Goal: Task Accomplishment & Management: Complete application form

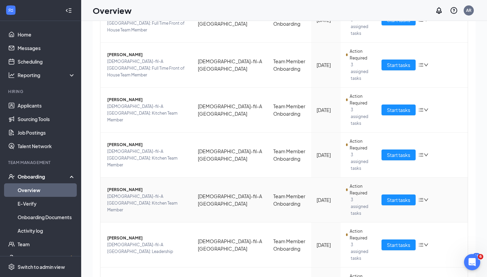
scroll to position [250, 0]
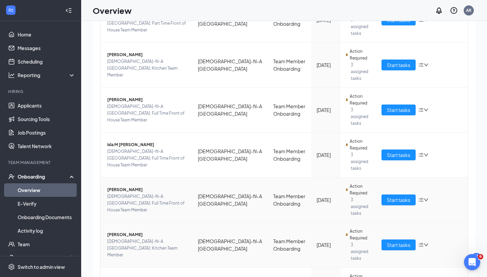
scroll to position [250, 0]
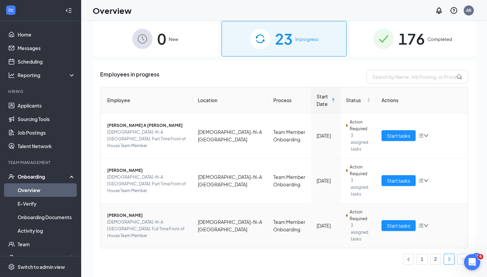
click at [117, 212] on span "[PERSON_NAME]" at bounding box center [147, 215] width 80 height 7
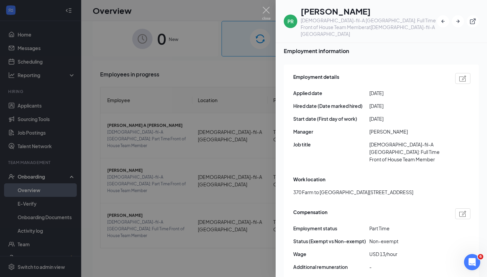
scroll to position [338, 0]
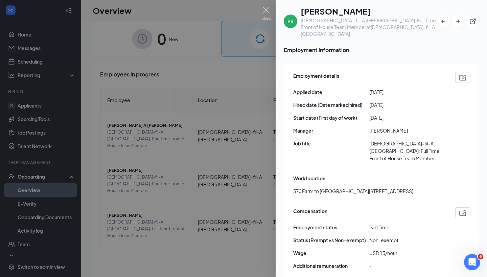
click at [242, 188] on div at bounding box center [243, 138] width 487 height 277
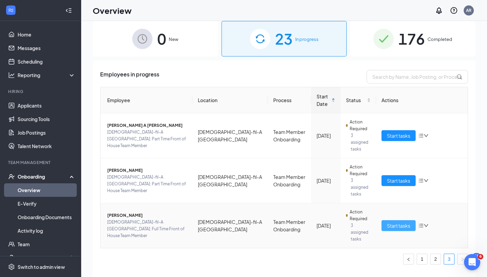
click at [401, 222] on span "Start tasks" at bounding box center [398, 225] width 23 height 7
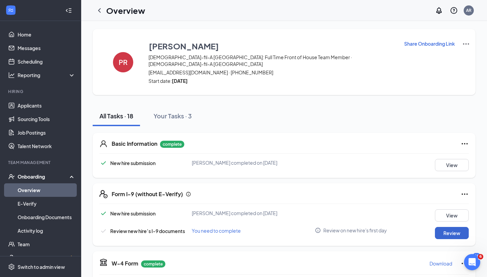
click at [453, 227] on button "Review" at bounding box center [452, 233] width 34 height 12
type input "[DATE]"
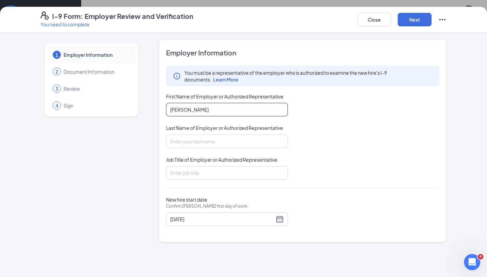
type input "[PERSON_NAME]"
type input "HR Director"
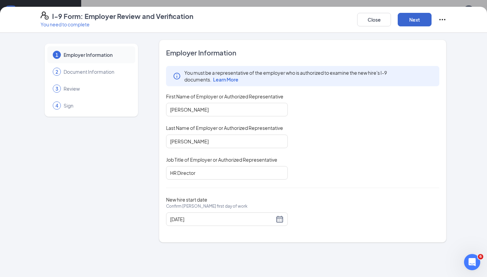
click at [419, 22] on button "Next" at bounding box center [415, 20] width 34 height 14
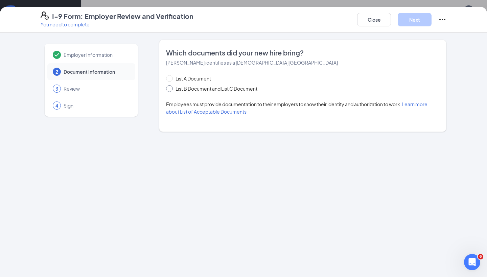
click at [201, 91] on span "List B Document and List C Document" at bounding box center [216, 88] width 87 height 7
click at [171, 90] on input "List B Document and List C Document" at bounding box center [168, 87] width 5 height 5
radio input "true"
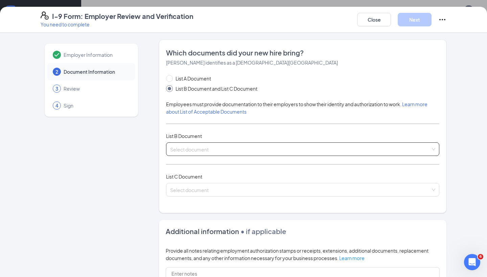
click at [212, 146] on input "search" at bounding box center [300, 148] width 260 height 10
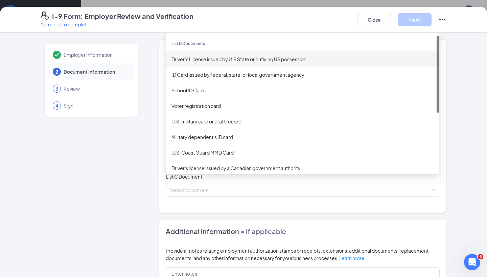
click at [229, 60] on div "Driver’s License issued by U.S State or outlying US possession" at bounding box center [302, 58] width 262 height 7
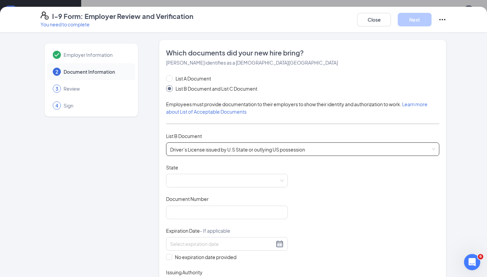
click at [209, 150] on span "Driver’s License issued by U.S State or outlying US possession" at bounding box center [302, 149] width 265 height 13
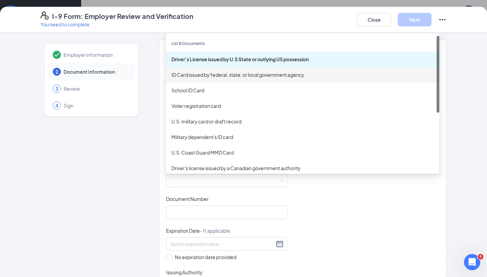
click at [229, 69] on div "ID Card issued by federal, state, or local government agency" at bounding box center [302, 75] width 273 height 16
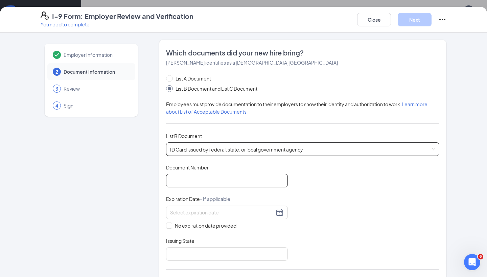
click at [214, 179] on input "Document Number" at bounding box center [227, 181] width 122 height 14
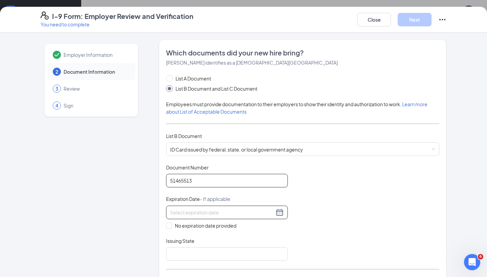
type input "51465513"
click at [225, 210] on input at bounding box center [222, 212] width 104 height 7
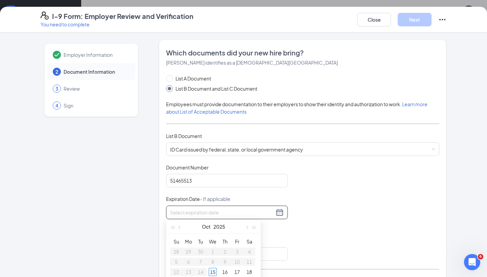
click at [373, 4] on div "I-9 Form: Employer Review and Verification You need to complete Close Next Empl…" at bounding box center [243, 138] width 487 height 277
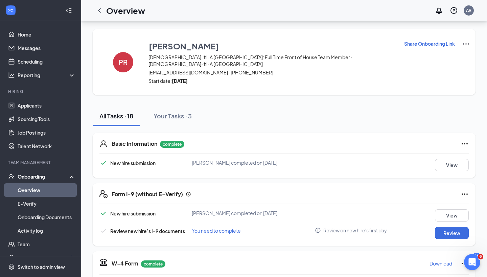
scroll to position [119, 0]
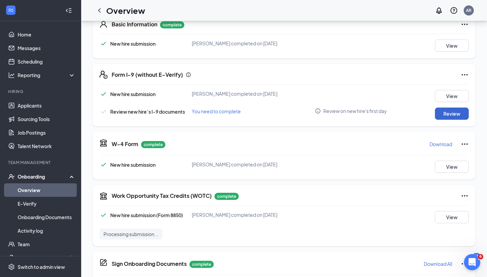
click at [453, 108] on button "Review" at bounding box center [452, 114] width 34 height 12
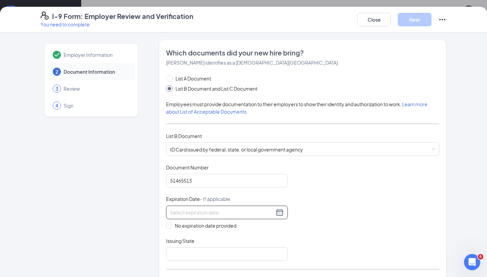
click at [230, 213] on input at bounding box center [222, 212] width 104 height 7
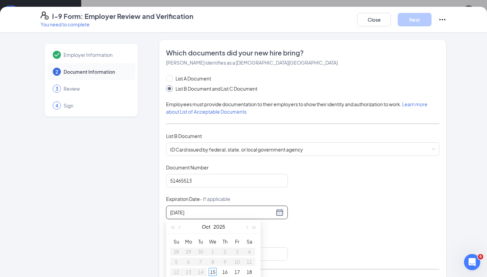
click at [170, 211] on input "[DATE]" at bounding box center [222, 212] width 104 height 7
click at [249, 263] on div "14" at bounding box center [249, 262] width 8 height 8
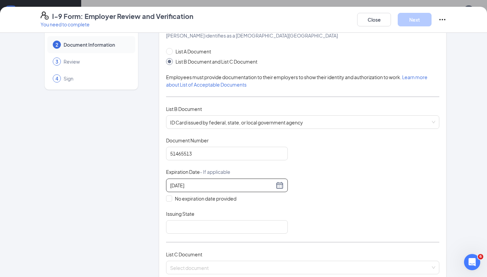
scroll to position [27, 0]
type input "[DATE]"
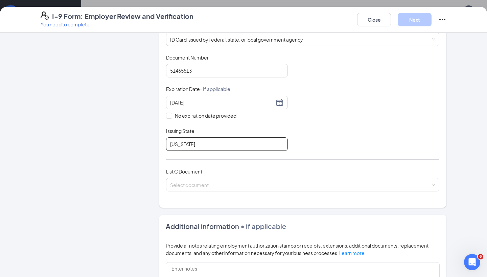
scroll to position [114, 0]
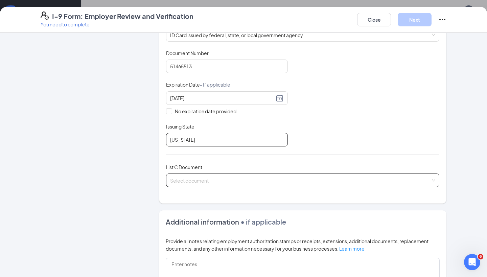
type input "[US_STATE]"
click at [241, 181] on input "search" at bounding box center [300, 179] width 260 height 10
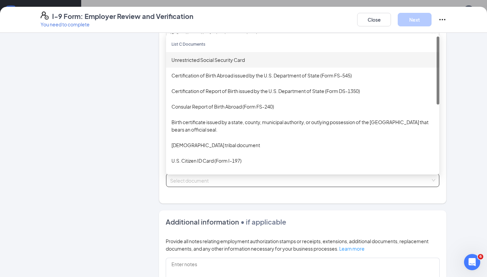
click at [248, 63] on div "Unrestricted Social Security Card" at bounding box center [302, 60] width 273 height 16
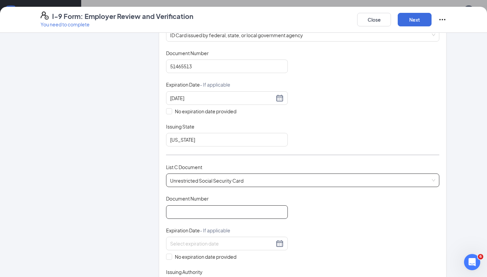
click at [200, 209] on input "Document Number" at bounding box center [227, 212] width 122 height 14
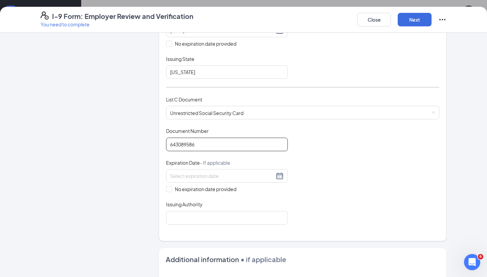
scroll to position [183, 0]
type input "643089586"
click at [225, 177] on div at bounding box center [227, 175] width 114 height 8
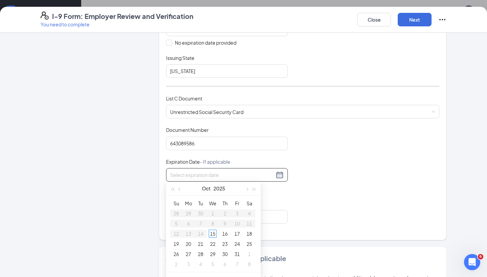
click at [299, 191] on div "Document Title Unrestricted Social Security Card Document Number 643089586 Expi…" at bounding box center [302, 174] width 273 height 97
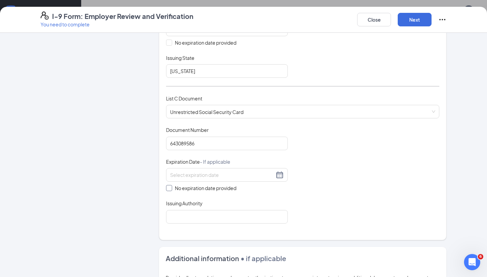
click at [229, 188] on span "No expiration date provided" at bounding box center [205, 187] width 67 height 7
click at [171, 188] on input "No expiration date provided" at bounding box center [168, 187] width 5 height 5
checkbox input "true"
click at [220, 221] on input "Issuing Authority" at bounding box center [227, 218] width 122 height 14
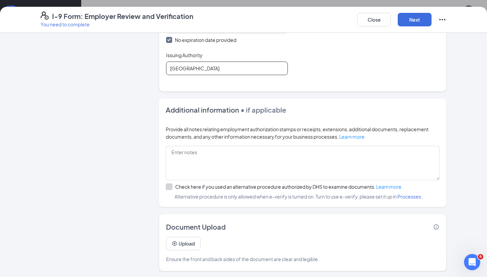
scroll to position [332, 0]
type input "[GEOGRAPHIC_DATA]"
click at [185, 249] on div "Upload Ensure the front and back sides of the document are clear and legible." at bounding box center [302, 247] width 273 height 31
click at [187, 243] on button "Upload" at bounding box center [183, 244] width 34 height 14
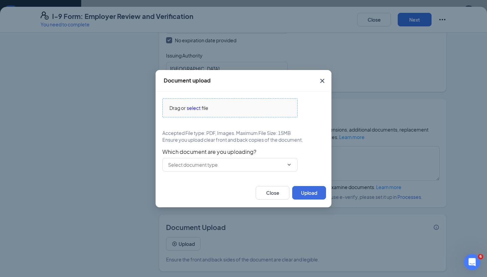
click at [191, 108] on span "select" at bounding box center [194, 107] width 14 height 7
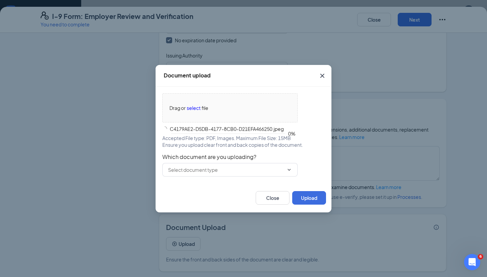
click at [262, 177] on div "Drag or select file C4179AE2-D5DB-4177-8CB0-D21EFA466250.jpeg 0% Accepted File …" at bounding box center [244, 135] width 176 height 97
click at [261, 171] on div "Which document are you uploading?" at bounding box center [243, 165] width 162 height 23
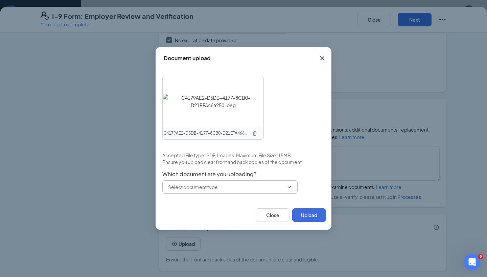
click at [236, 188] on input "text" at bounding box center [226, 186] width 116 height 7
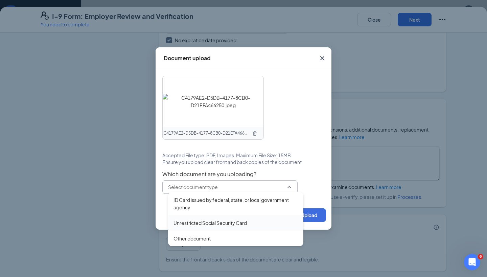
click at [220, 220] on div "Unrestricted Social Security Card" at bounding box center [209, 222] width 73 height 7
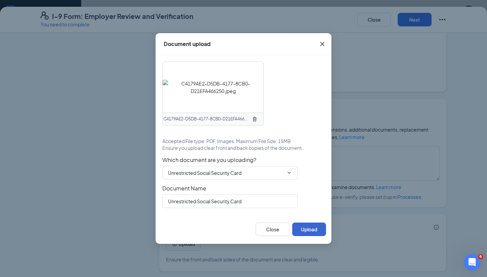
click at [303, 231] on button "Upload" at bounding box center [309, 229] width 34 height 14
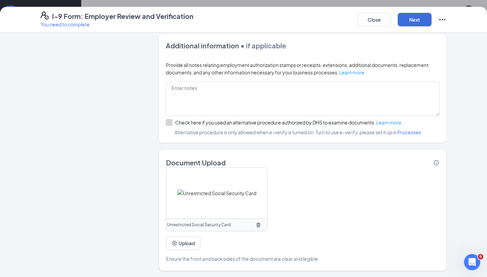
scroll to position [396, 0]
click at [178, 242] on button "Upload" at bounding box center [183, 244] width 34 height 14
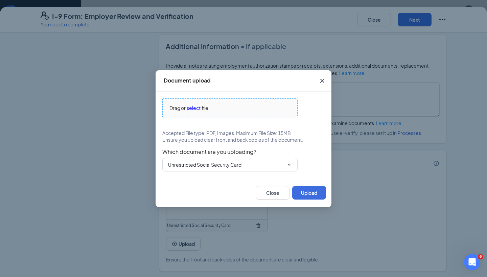
click at [196, 108] on span "select" at bounding box center [194, 107] width 14 height 7
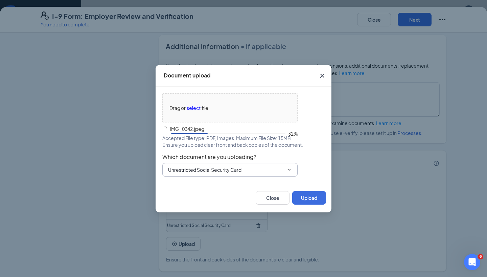
click at [202, 171] on input "Unrestricted Social Security Card" at bounding box center [226, 169] width 116 height 7
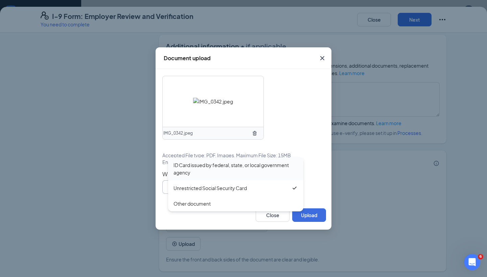
click at [214, 172] on div "ID Card issued by federal, state, or local government agency" at bounding box center [235, 168] width 124 height 15
type input "ID Card issued by federal, state, or local government agency"
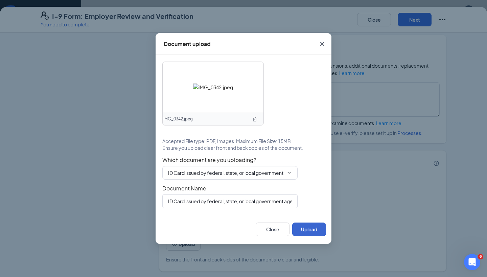
click at [306, 227] on button "Upload" at bounding box center [309, 229] width 34 height 14
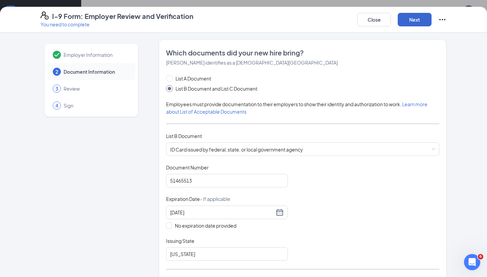
scroll to position [0, 0]
click at [420, 20] on button "Next" at bounding box center [415, 20] width 34 height 14
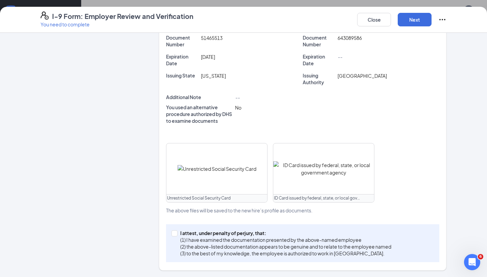
scroll to position [176, 0]
click at [175, 233] on input "I attest, under penalty of [PERSON_NAME], that: (1) I have examined the documen…" at bounding box center [173, 233] width 5 height 5
checkbox input "true"
click at [417, 20] on button "Next" at bounding box center [415, 20] width 34 height 14
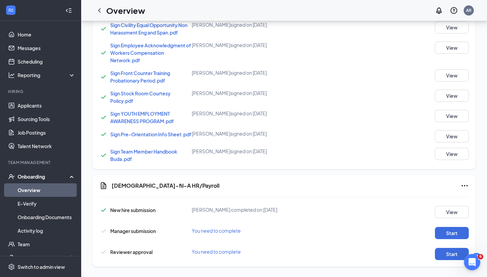
scroll to position [446, 0]
click at [452, 229] on button "Start" at bounding box center [452, 234] width 34 height 12
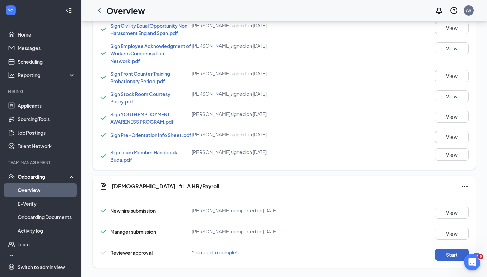
click at [457, 253] on button "Start" at bounding box center [452, 255] width 34 height 12
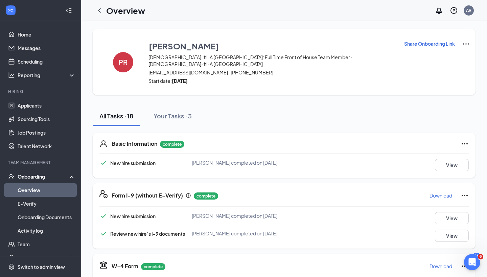
scroll to position [0, 0]
click at [43, 191] on link "Overview" at bounding box center [47, 190] width 58 height 14
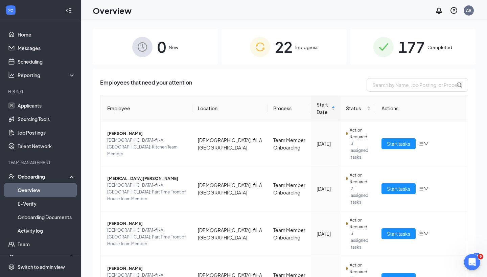
click at [299, 42] on div "22 In progress" at bounding box center [283, 47] width 125 height 36
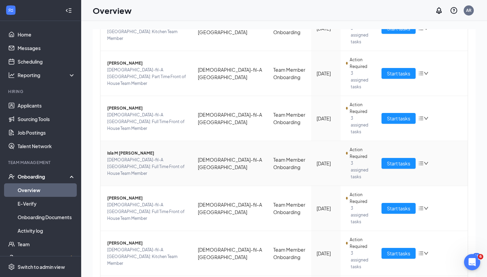
scroll to position [250, 0]
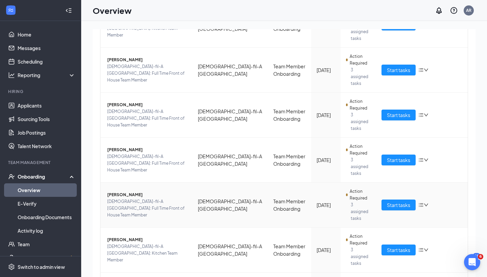
scroll to position [112, 0]
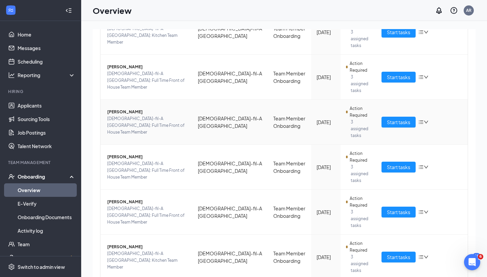
click at [117, 109] on span "[PERSON_NAME]" at bounding box center [147, 112] width 80 height 7
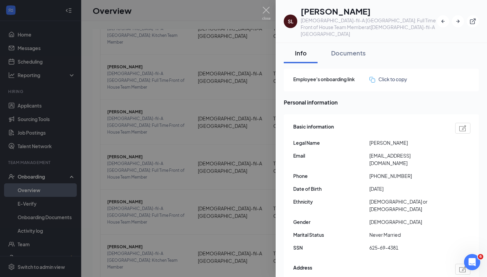
click at [199, 148] on div at bounding box center [243, 138] width 487 height 277
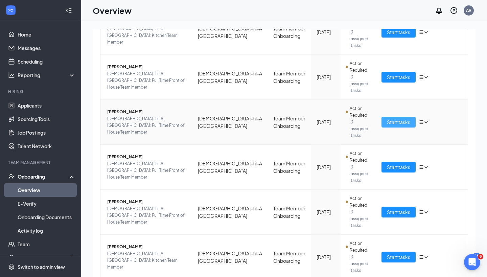
click at [385, 117] on button "Start tasks" at bounding box center [398, 122] width 34 height 11
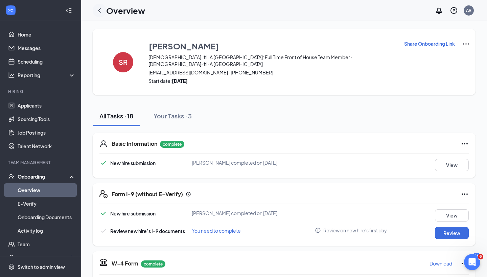
click at [103, 11] on icon "ChevronLeft" at bounding box center [99, 10] width 8 height 8
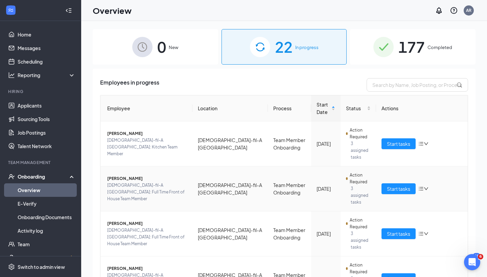
scroll to position [33, 0]
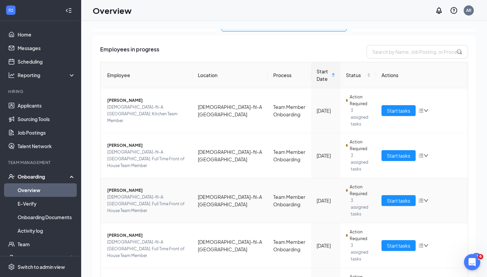
click at [134, 187] on span "[PERSON_NAME]" at bounding box center [147, 190] width 80 height 7
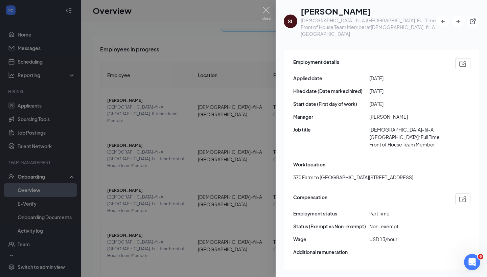
scroll to position [361, 0]
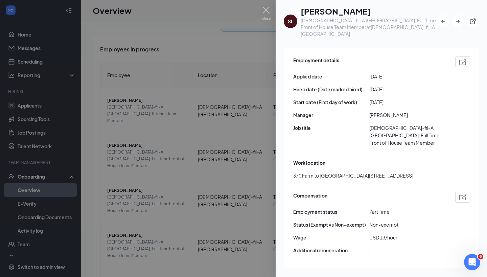
click at [169, 200] on div at bounding box center [243, 138] width 487 height 277
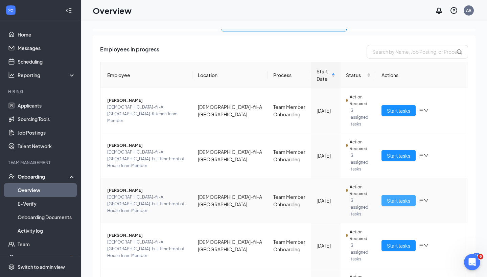
click at [403, 197] on span "Start tasks" at bounding box center [398, 200] width 23 height 7
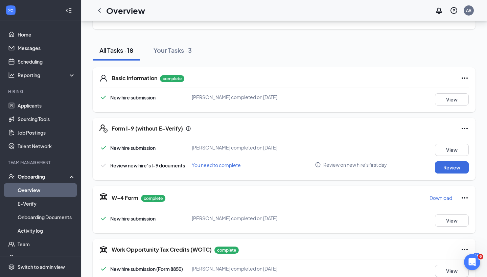
scroll to position [88, 0]
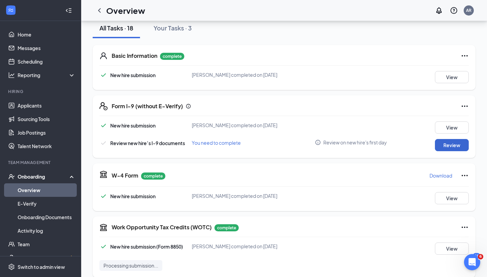
click at [454, 139] on button "Review" at bounding box center [452, 145] width 34 height 12
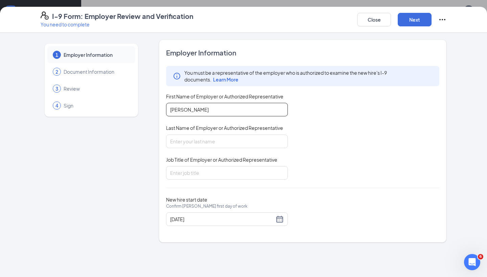
type input "[PERSON_NAME]"
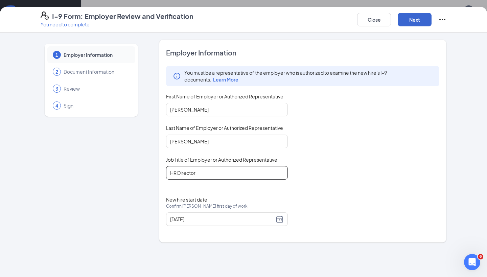
type input "HR Director"
click at [419, 17] on button "Next" at bounding box center [415, 20] width 34 height 14
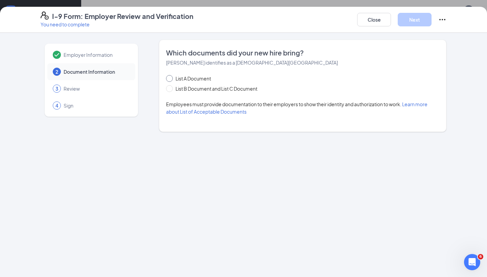
click at [204, 79] on span "List A Document" at bounding box center [193, 78] width 41 height 7
click at [171, 79] on input "List A Document" at bounding box center [168, 77] width 5 height 5
radio input "true"
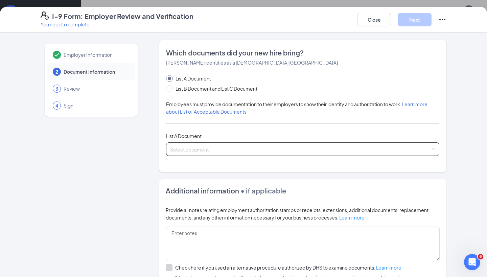
click at [204, 147] on input "search" at bounding box center [300, 148] width 260 height 10
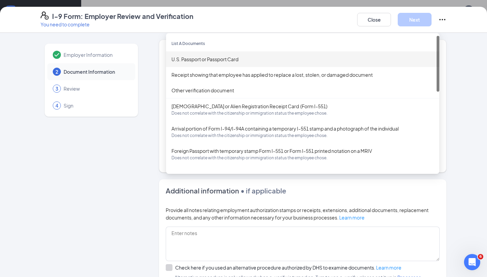
click at [245, 63] on div "U.S. Passport or Passport Card" at bounding box center [302, 59] width 273 height 16
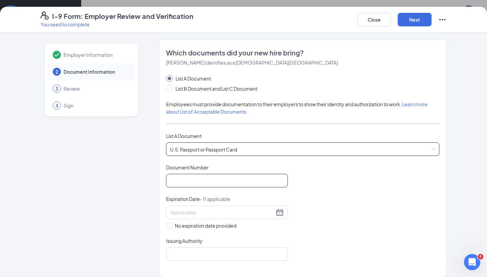
click at [221, 182] on input "Document Number" at bounding box center [227, 181] width 122 height 14
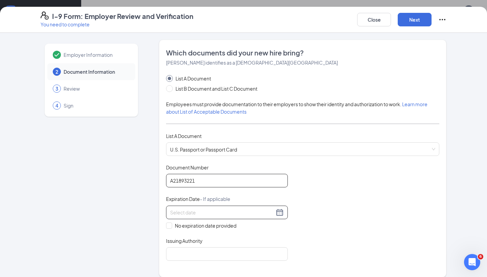
type input "A21893221"
click at [240, 213] on input at bounding box center [222, 212] width 104 height 7
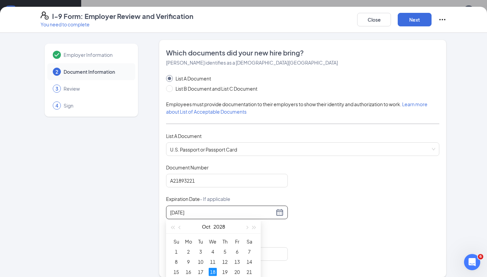
type input "[DATE]"
click at [212, 275] on div "18" at bounding box center [213, 272] width 8 height 8
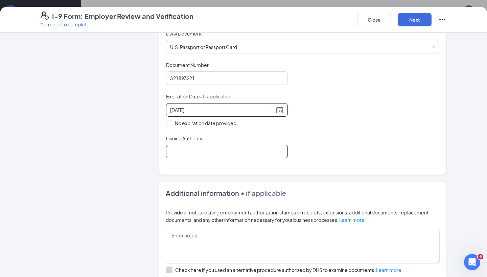
scroll to position [113, 0]
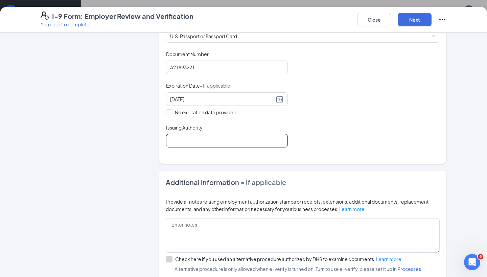
click at [211, 145] on input "Issuing Authority" at bounding box center [227, 141] width 122 height 14
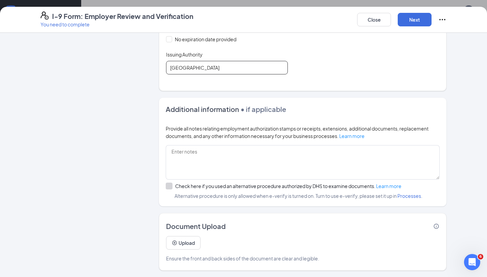
scroll to position [186, 0]
type input "[GEOGRAPHIC_DATA]"
click at [182, 248] on button "Upload" at bounding box center [183, 243] width 34 height 14
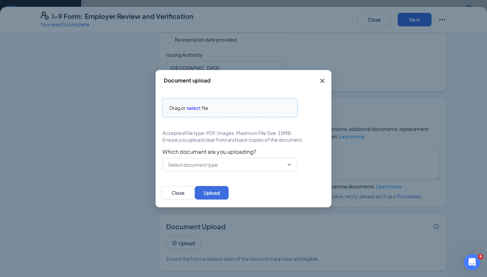
click at [186, 109] on div "Drag or select file" at bounding box center [230, 107] width 135 height 7
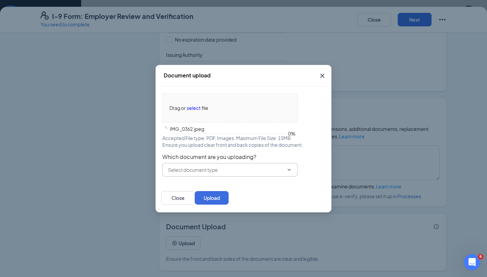
click at [250, 168] on input "text" at bounding box center [226, 169] width 116 height 7
click at [227, 184] on div "U.S. Passport or Passport Card" at bounding box center [206, 182] width 67 height 7
type input "U.S. Passport or Passport Card"
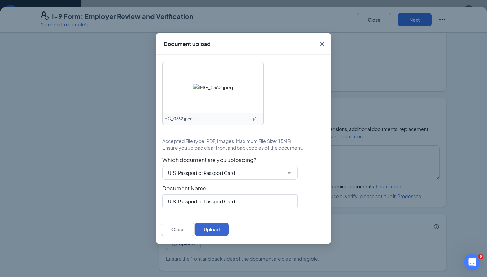
click at [229, 227] on button "Upload" at bounding box center [212, 229] width 34 height 14
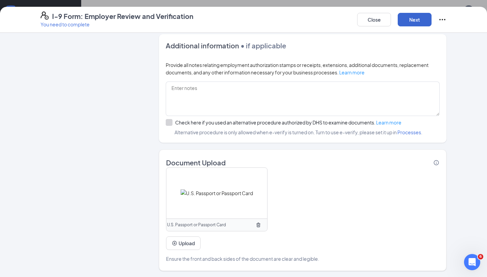
click at [413, 22] on button "Next" at bounding box center [415, 20] width 34 height 14
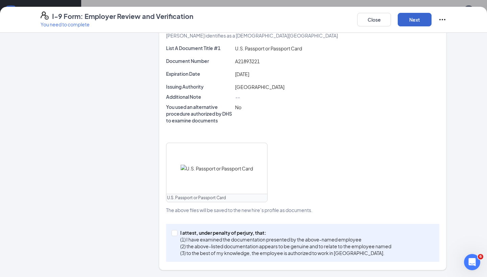
scroll to position [156, 0]
click at [176, 234] on span at bounding box center [174, 233] width 6 height 6
click at [176, 234] on input "I attest, under penalty of [PERSON_NAME], that: (1) I have examined the documen…" at bounding box center [173, 232] width 5 height 5
checkbox input "true"
click at [416, 18] on button "Next" at bounding box center [415, 20] width 34 height 14
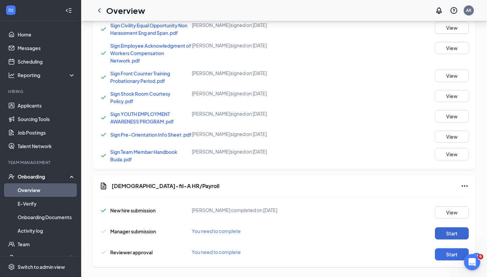
scroll to position [446, 0]
click at [446, 229] on button "Start" at bounding box center [452, 234] width 34 height 12
click at [452, 251] on button "Start" at bounding box center [452, 255] width 34 height 12
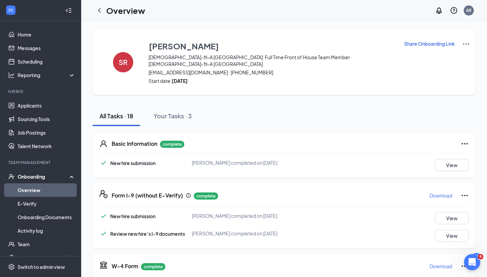
scroll to position [0, 0]
click at [44, 190] on link "Overview" at bounding box center [47, 190] width 58 height 14
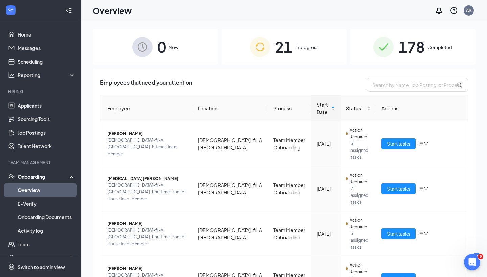
click at [311, 49] on span "In progress" at bounding box center [306, 47] width 23 height 7
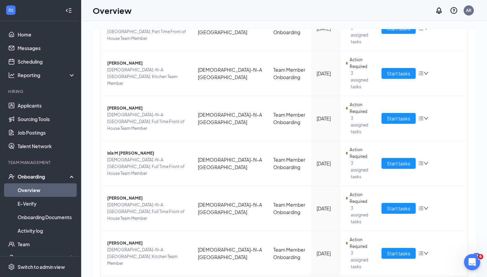
scroll to position [250, 0]
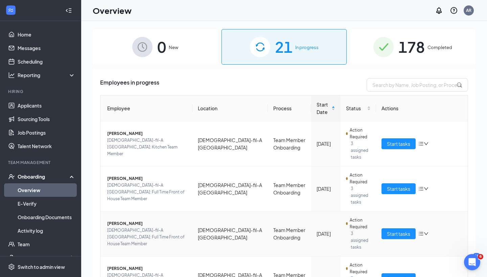
click at [133, 220] on span "[PERSON_NAME]" at bounding box center [147, 223] width 80 height 7
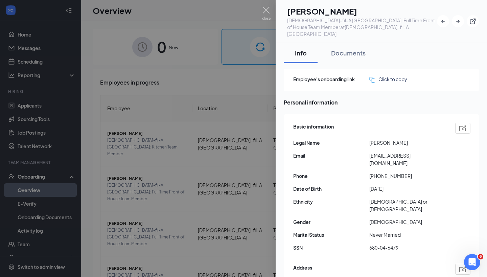
click at [232, 66] on div at bounding box center [243, 138] width 487 height 277
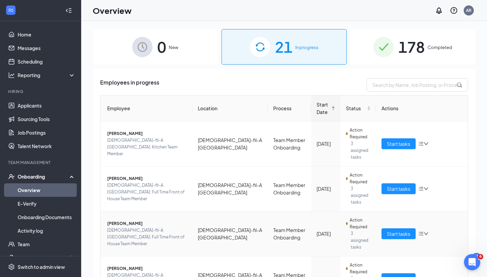
click at [424, 231] on icon "down" at bounding box center [426, 233] width 5 height 5
click at [382, 255] on li "Remove from onboarding" at bounding box center [380, 249] width 66 height 11
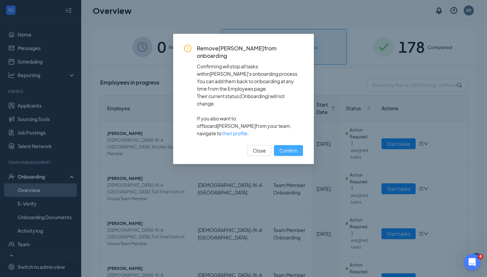
click at [282, 147] on span "Confirm" at bounding box center [288, 150] width 18 height 7
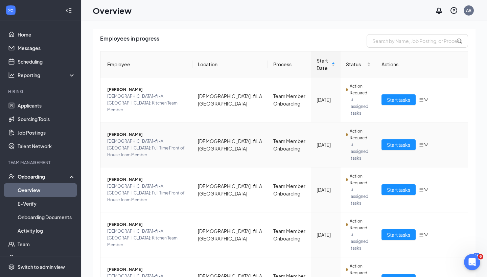
scroll to position [45, 0]
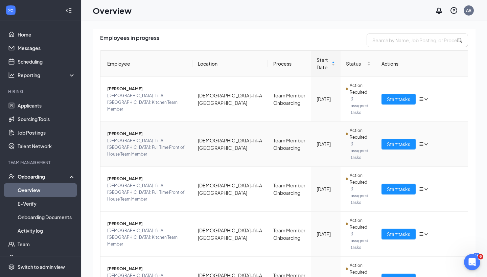
click at [129, 131] on span "[PERSON_NAME]" at bounding box center [147, 134] width 80 height 7
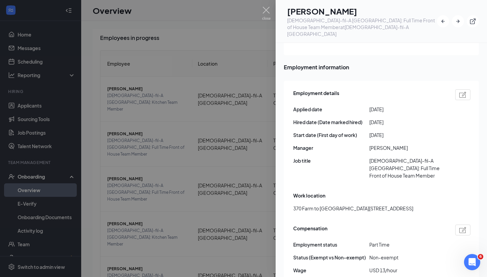
scroll to position [330, 0]
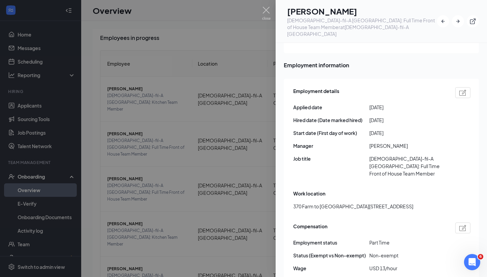
click at [182, 168] on div at bounding box center [243, 138] width 487 height 277
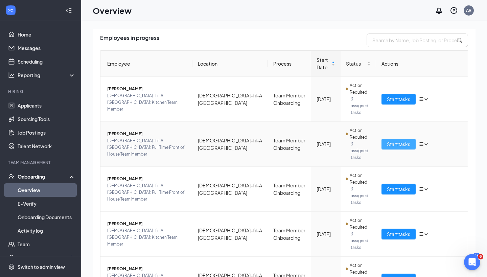
click at [399, 140] on span "Start tasks" at bounding box center [398, 143] width 23 height 7
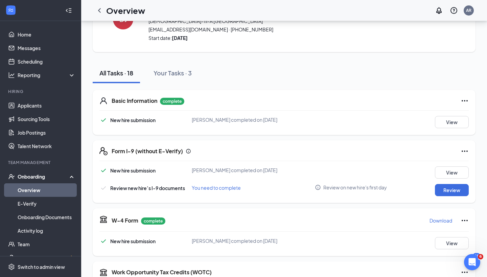
scroll to position [43, 0]
click at [451, 185] on button "Review" at bounding box center [452, 190] width 34 height 12
type input "[DATE]"
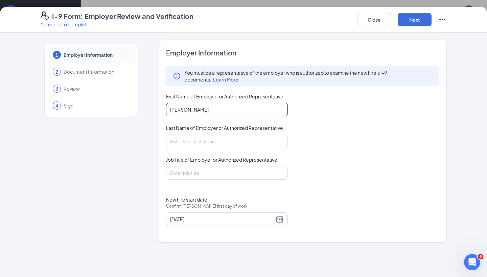
type input "[PERSON_NAME]"
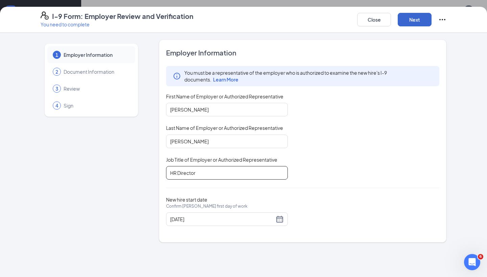
type input "HR Director"
click at [413, 17] on button "Next" at bounding box center [415, 20] width 34 height 14
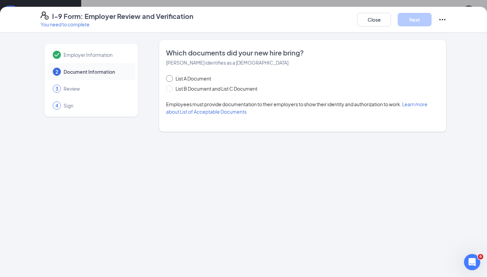
click at [198, 80] on span "List A Document" at bounding box center [193, 78] width 41 height 7
click at [171, 80] on input "List A Document" at bounding box center [168, 77] width 5 height 5
radio input "true"
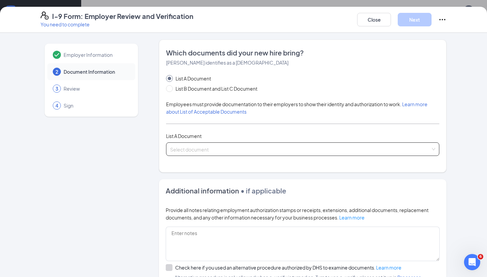
click at [212, 147] on input "search" at bounding box center [300, 148] width 260 height 10
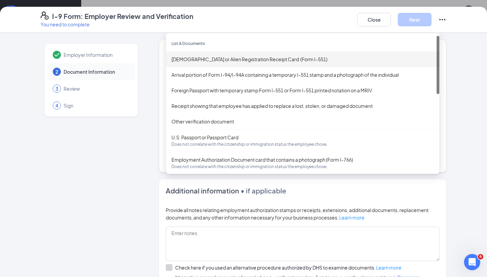
click at [239, 53] on div "[DEMOGRAPHIC_DATA] or Alien Registration Receipt Card (Form I-551)" at bounding box center [302, 59] width 273 height 16
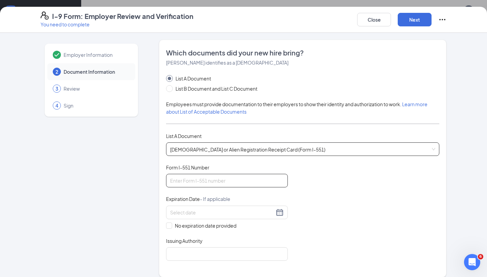
click at [194, 182] on input "Form I-551 Number" at bounding box center [227, 181] width 122 height 14
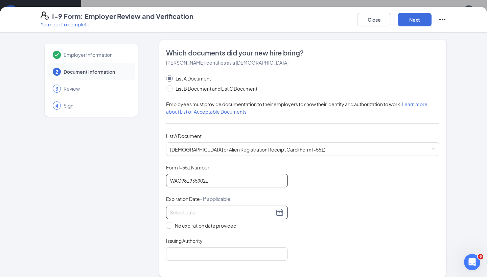
type input "WAC9819359021"
click at [241, 209] on input at bounding box center [222, 212] width 104 height 7
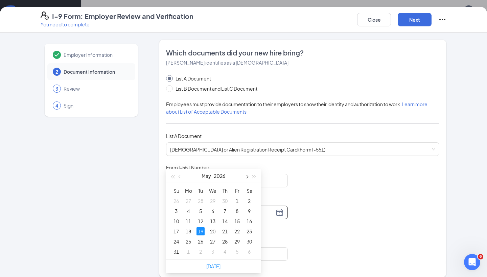
scroll to position [95, 0]
type input "[DATE]"
click at [203, 231] on div "19" at bounding box center [200, 231] width 8 height 8
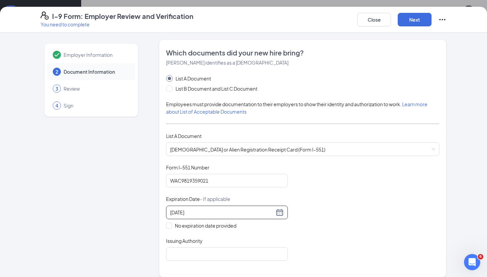
scroll to position [15, 0]
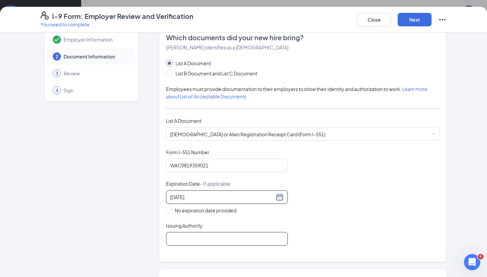
click at [230, 237] on input "Issuing Authority" at bounding box center [227, 239] width 122 height 14
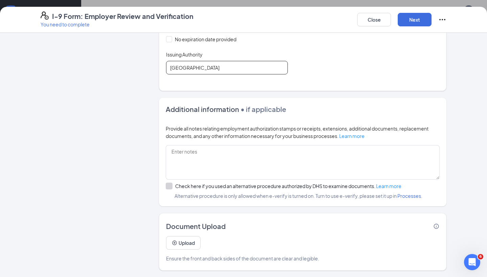
scroll to position [186, 0]
type input "[GEOGRAPHIC_DATA]"
click at [188, 242] on button "Upload" at bounding box center [183, 243] width 34 height 14
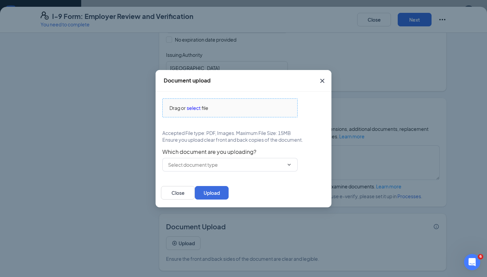
click at [190, 103] on span "Drag or select file" at bounding box center [230, 108] width 135 height 18
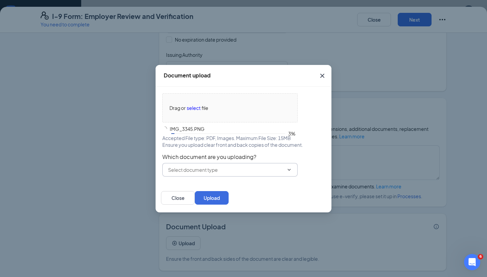
click at [197, 168] on input "text" at bounding box center [226, 169] width 116 height 7
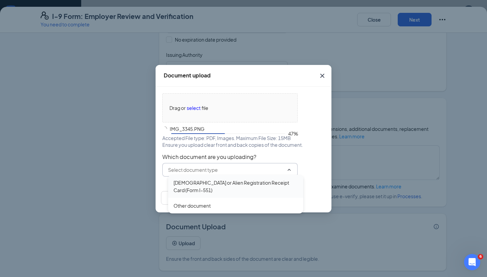
click at [195, 186] on div "[DEMOGRAPHIC_DATA] or Alien Registration Receipt Card (Form I-551)" at bounding box center [235, 186] width 124 height 15
type input "[DEMOGRAPHIC_DATA] or Alien Registration Receipt Card (Form I-551)"
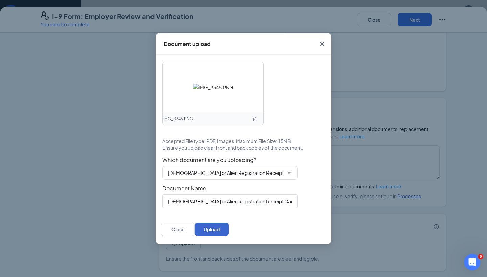
click at [229, 231] on button "Upload" at bounding box center [212, 229] width 34 height 14
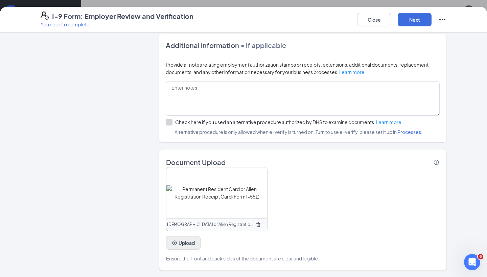
scroll to position [250, 0]
click at [188, 238] on button "Upload" at bounding box center [183, 243] width 34 height 14
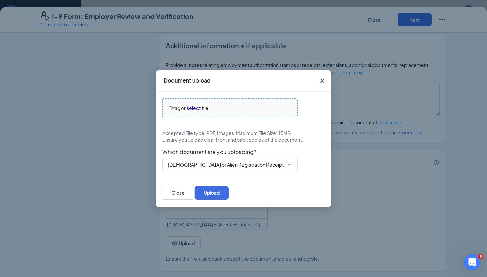
click at [189, 107] on span "select" at bounding box center [194, 107] width 14 height 7
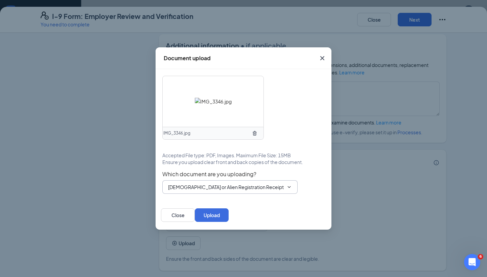
click at [219, 188] on input "[DEMOGRAPHIC_DATA] or Alien Registration Receipt Card (Form I-551)" at bounding box center [226, 186] width 116 height 7
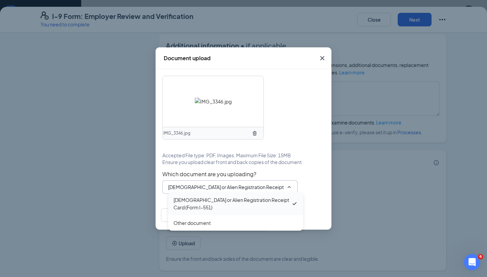
click at [215, 205] on div "[DEMOGRAPHIC_DATA] or Alien Registration Receipt Card (Form I-551)" at bounding box center [232, 203] width 118 height 15
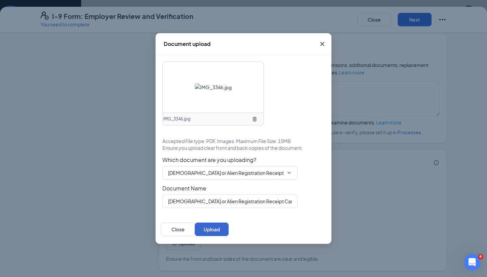
click at [229, 225] on button "Upload" at bounding box center [212, 229] width 34 height 14
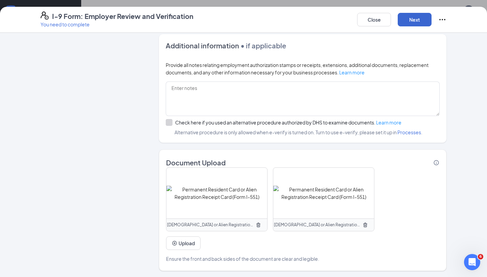
click at [413, 21] on button "Next" at bounding box center [415, 20] width 34 height 14
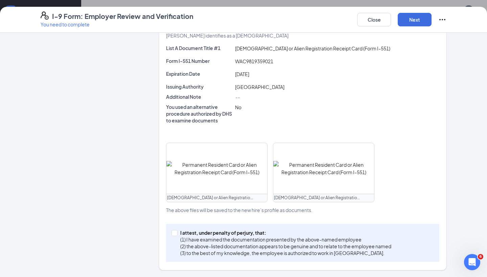
scroll to position [156, 0]
click at [173, 234] on input "I attest, under penalty of [PERSON_NAME], that: (1) I have examined the documen…" at bounding box center [173, 232] width 5 height 5
checkbox input "true"
click at [406, 19] on button "Next" at bounding box center [415, 20] width 34 height 14
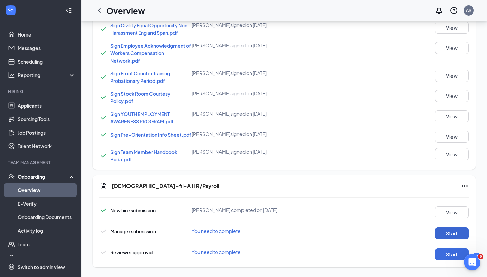
scroll to position [446, 0]
click at [448, 228] on button "Start" at bounding box center [452, 234] width 34 height 12
click at [449, 249] on button "Start" at bounding box center [452, 255] width 34 height 12
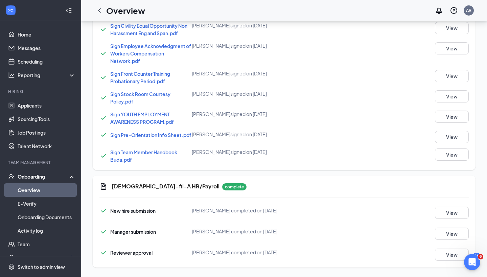
scroll to position [119, 0]
